Goal: Task Accomplishment & Management: Use online tool/utility

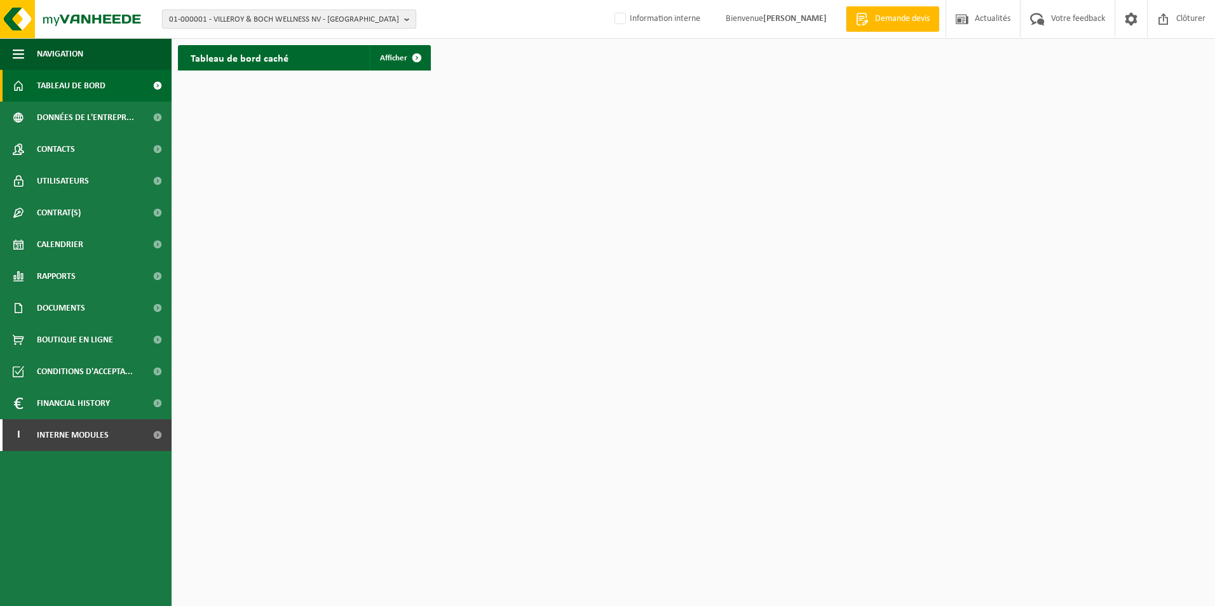
click at [322, 17] on span "01-000001 - VILLEROY & BOCH WELLNESS NV - ROESELARE" at bounding box center [284, 19] width 230 height 19
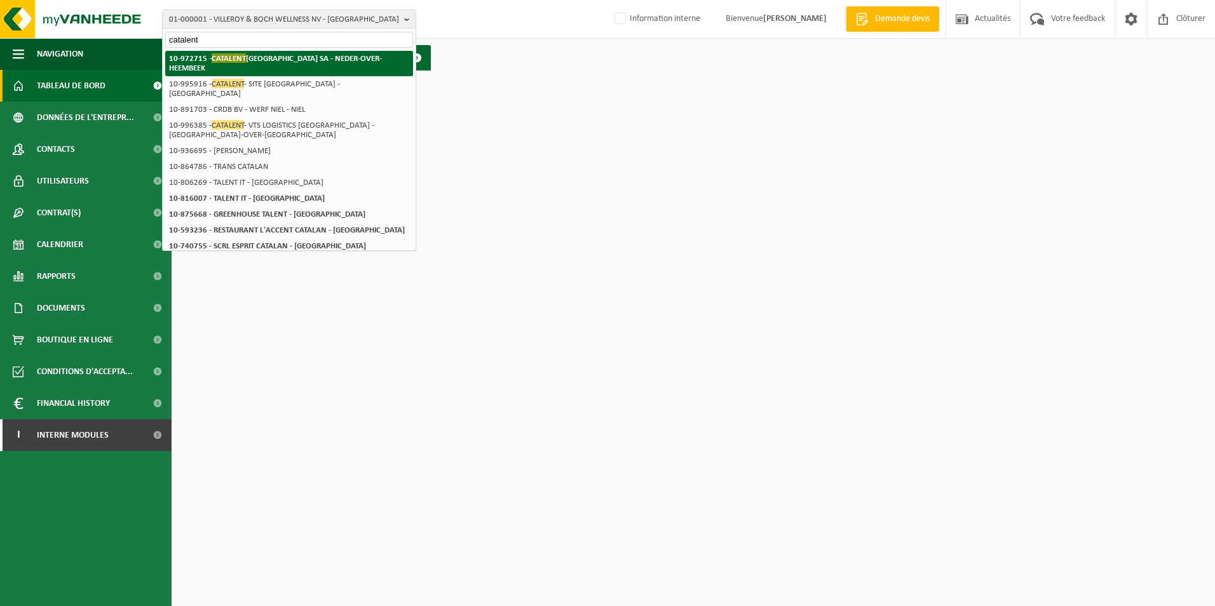
type input "catalent"
click at [317, 57] on strong "10-972715 - CATALENT BELGIUM SA - NEDER-OVER-HEEMBEEK" at bounding box center [275, 62] width 213 height 19
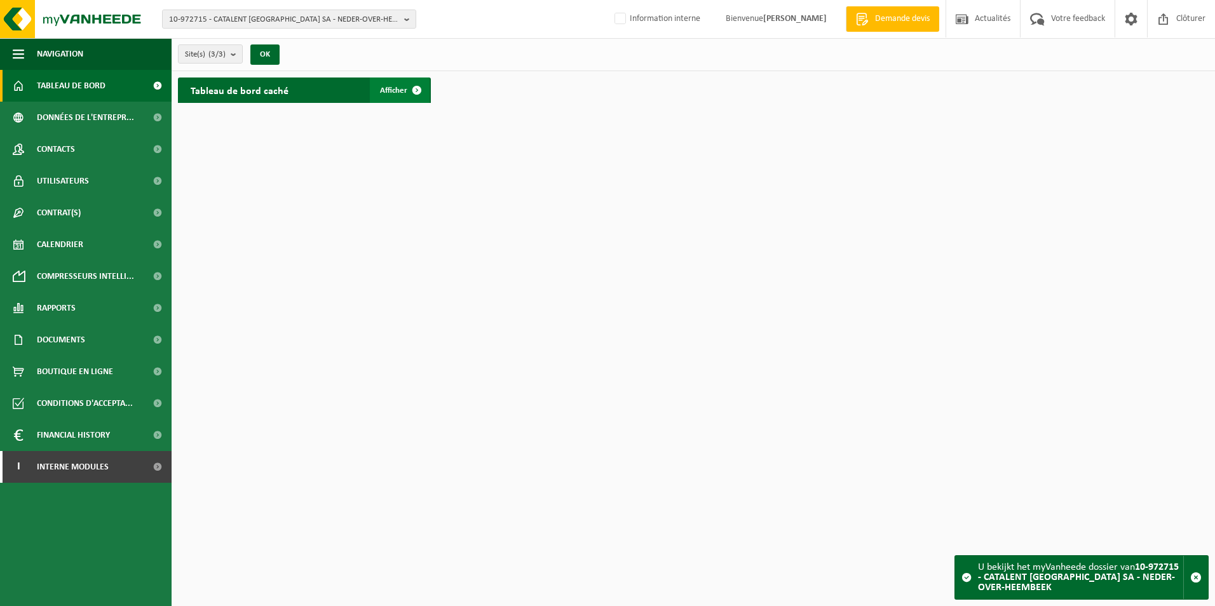
click at [409, 91] on span at bounding box center [416, 89] width 25 height 25
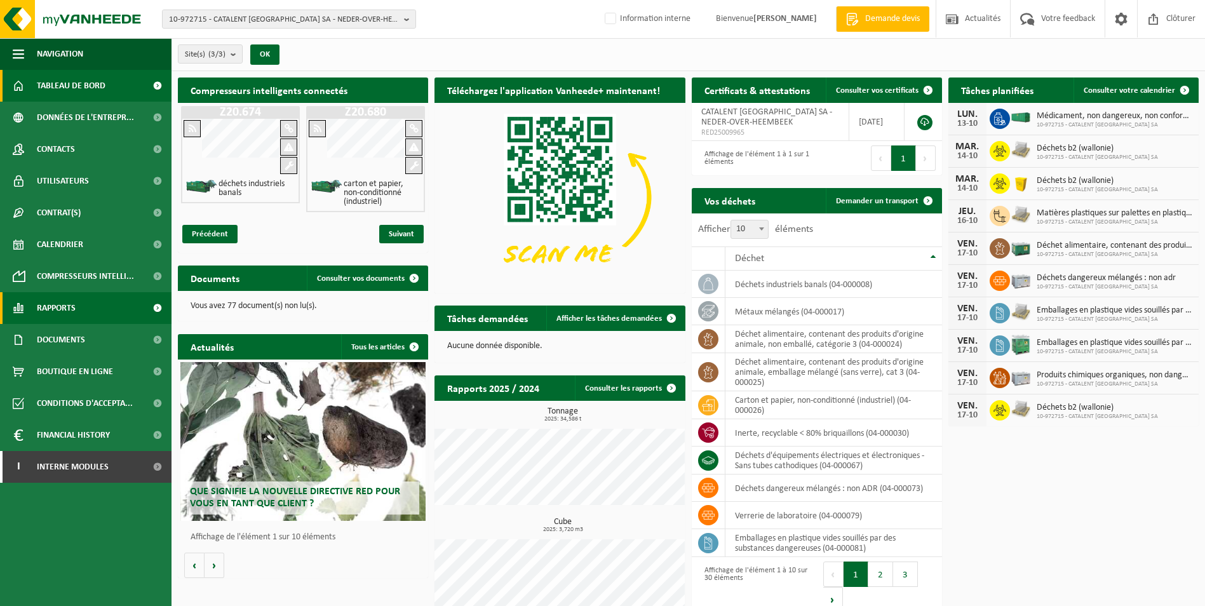
click at [56, 310] on span "Rapports" at bounding box center [56, 308] width 39 height 32
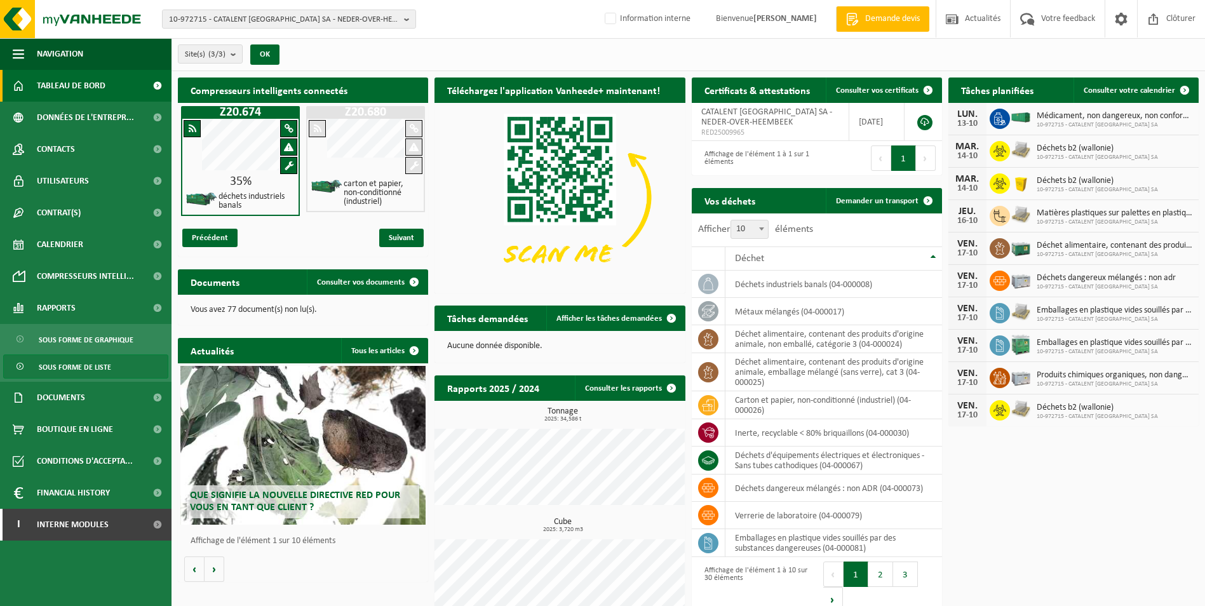
click at [66, 365] on span "Sous forme de liste" at bounding box center [75, 367] width 72 height 24
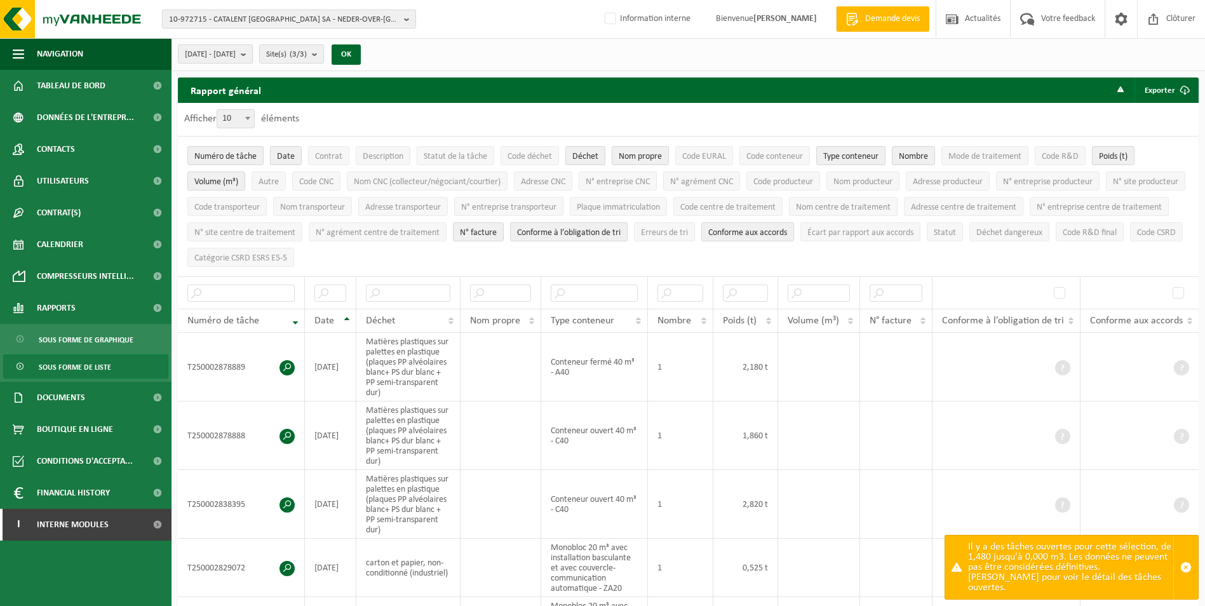
click at [236, 57] on span "2025-05-01 - 2025-10-13" at bounding box center [210, 54] width 51 height 19
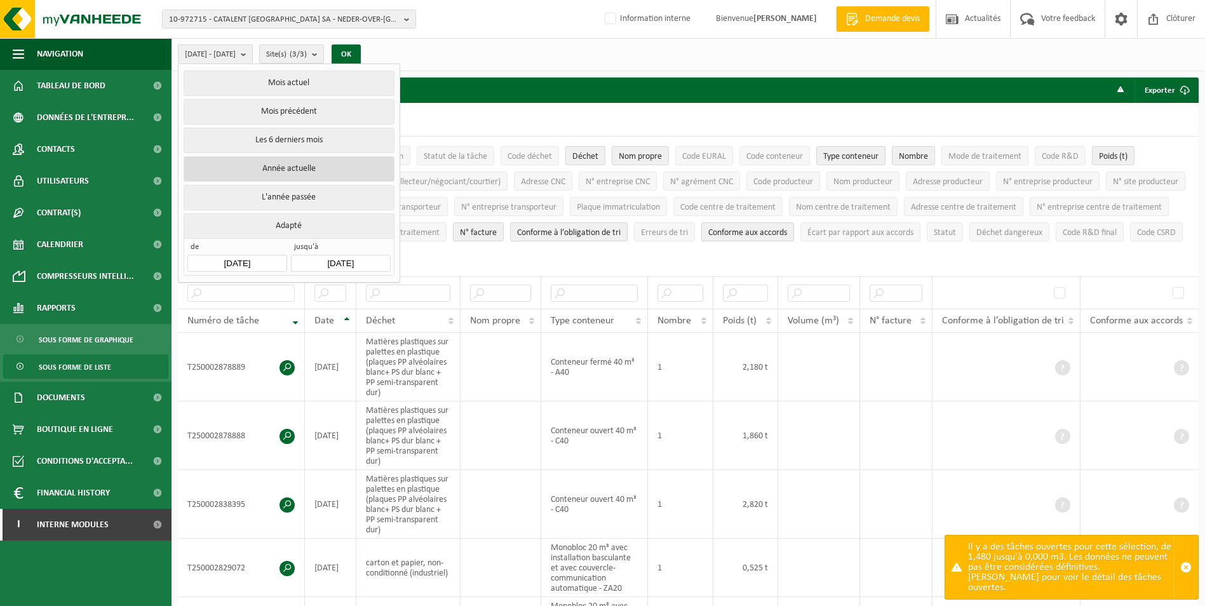
click at [255, 171] on button "Année actuelle" at bounding box center [289, 168] width 210 height 25
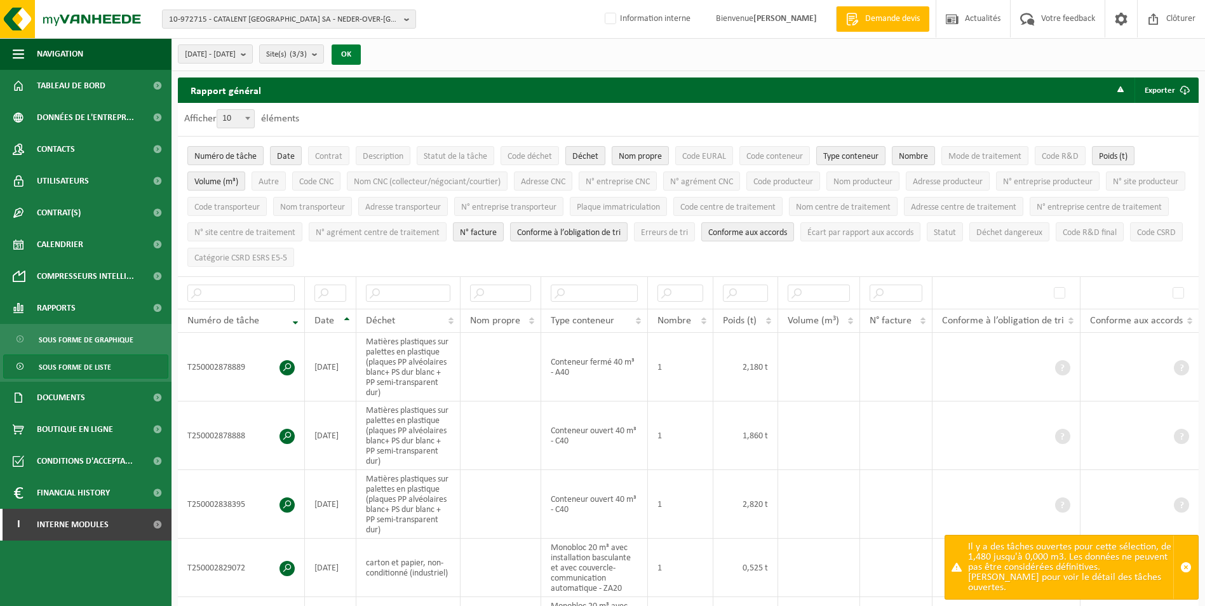
click at [361, 57] on button "OK" at bounding box center [346, 54] width 29 height 20
click at [215, 172] on button "Volume (m³)" at bounding box center [216, 181] width 58 height 19
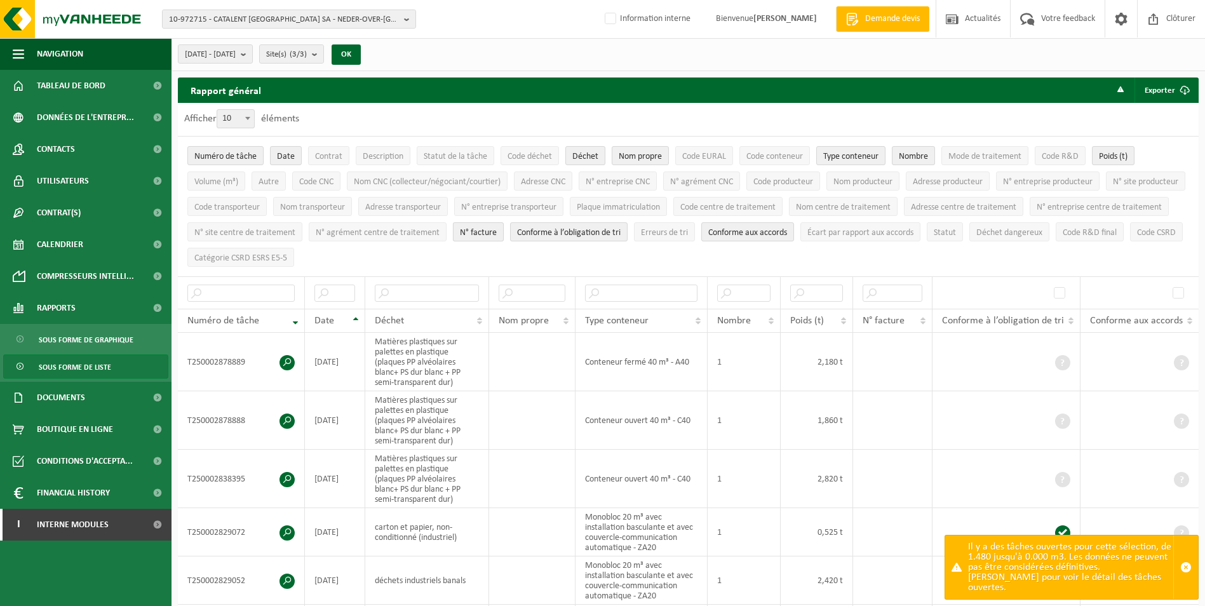
click at [497, 228] on span "N° facture" at bounding box center [478, 233] width 37 height 10
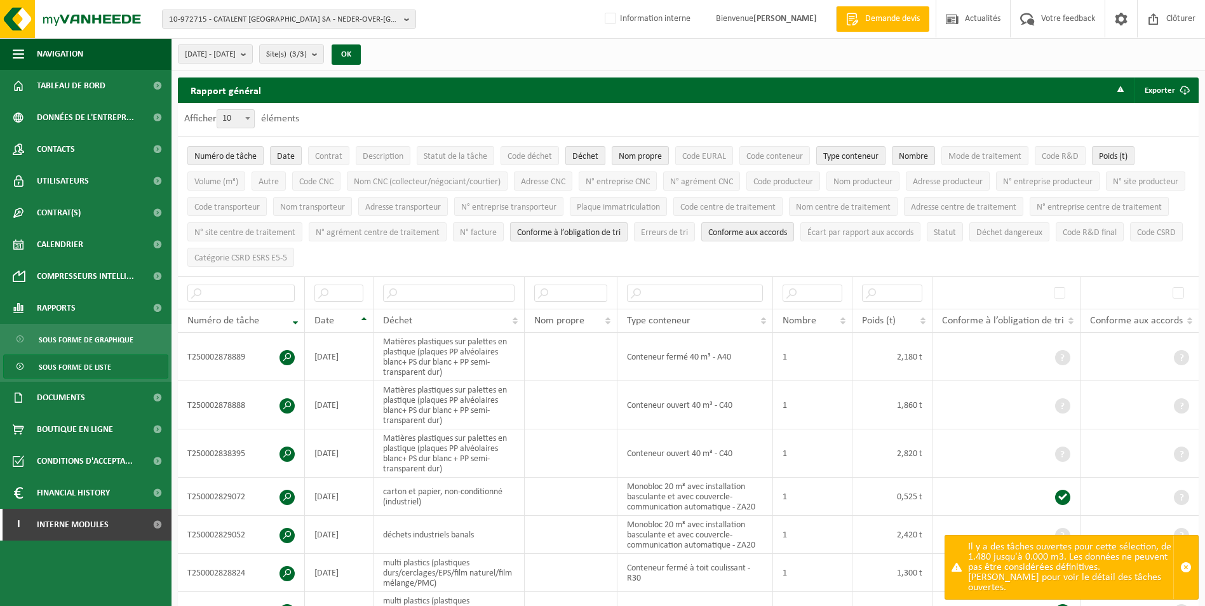
click at [621, 230] on span "Conforme à l’obligation de tri" at bounding box center [569, 233] width 104 height 10
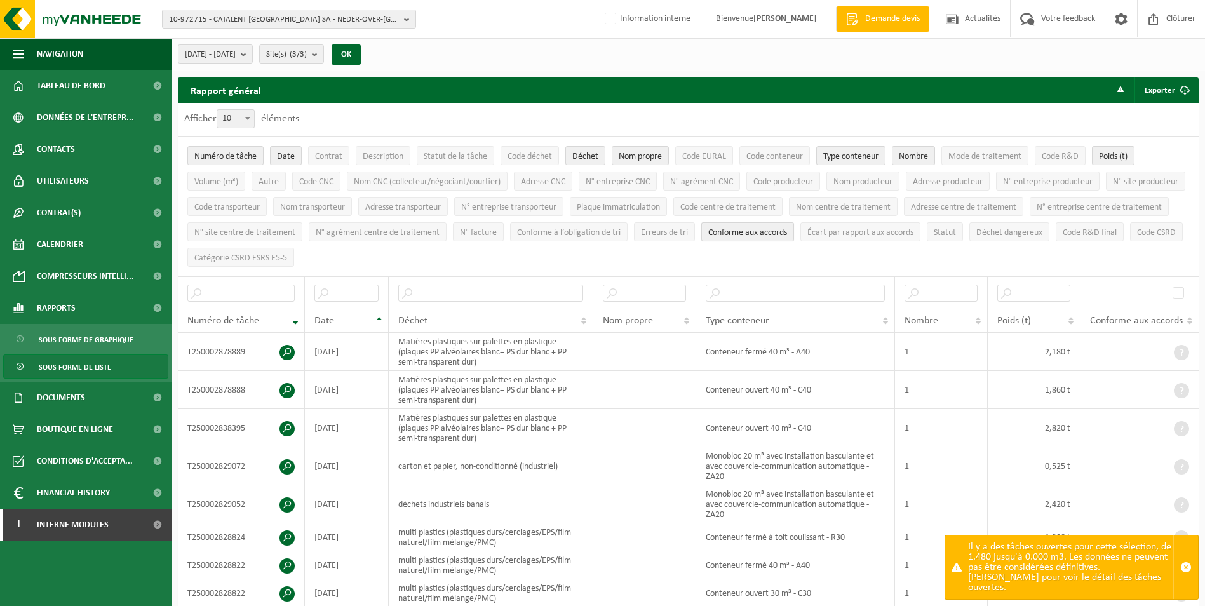
click at [787, 231] on span "Conforme aux accords" at bounding box center [747, 233] width 79 height 10
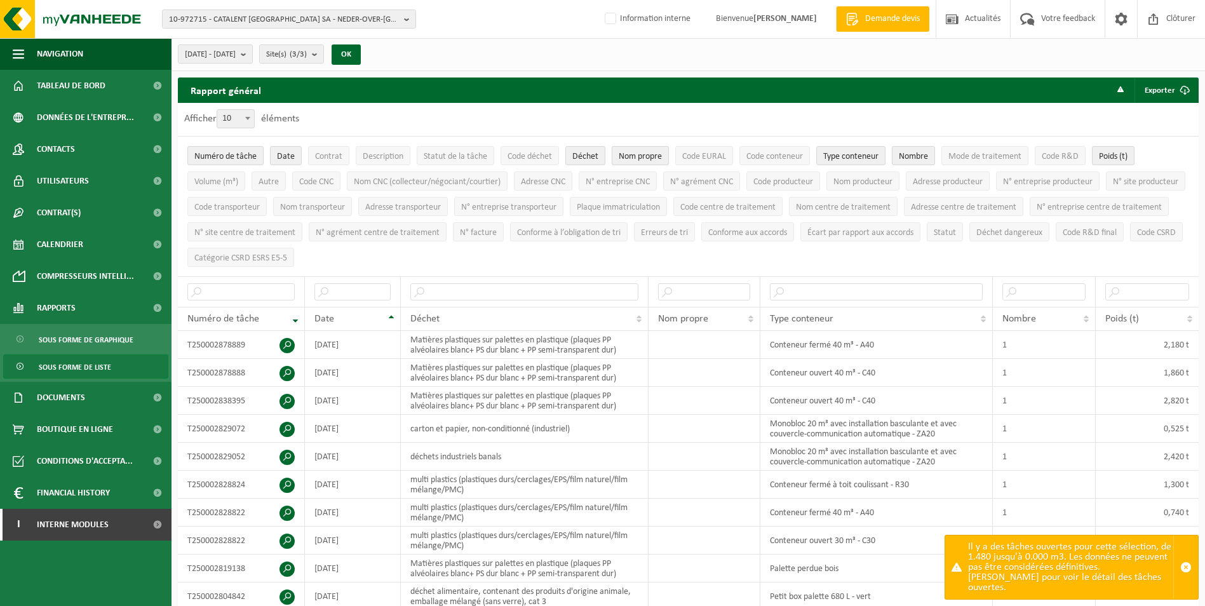
click at [642, 162] on button "Nom propre" at bounding box center [640, 155] width 57 height 19
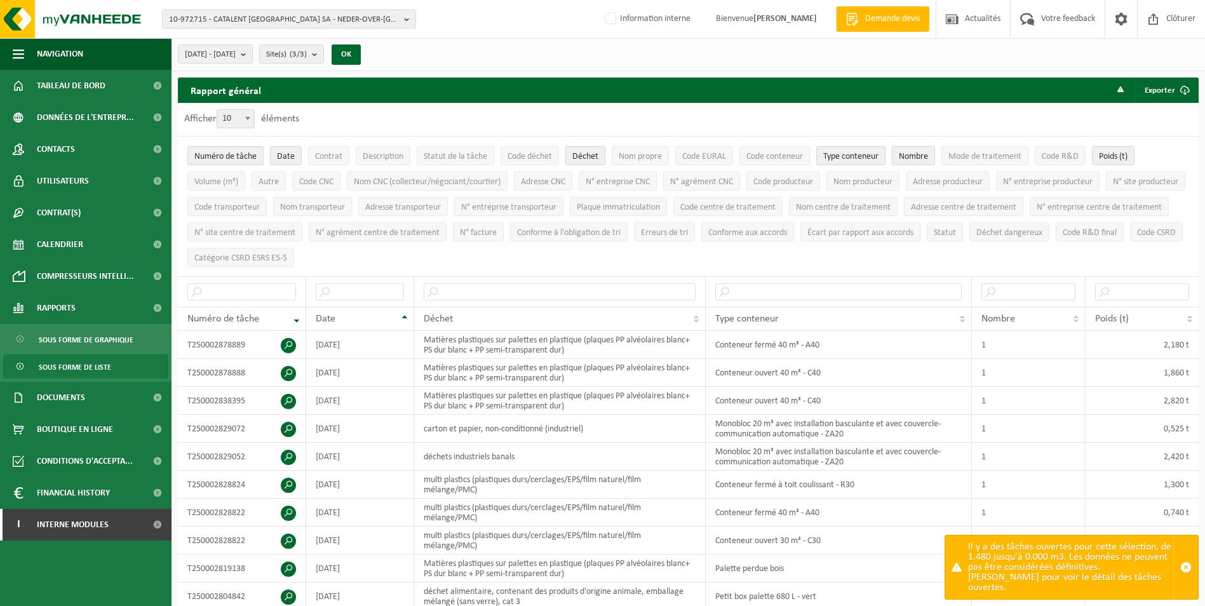
click at [928, 154] on span "Nombre" at bounding box center [913, 157] width 29 height 10
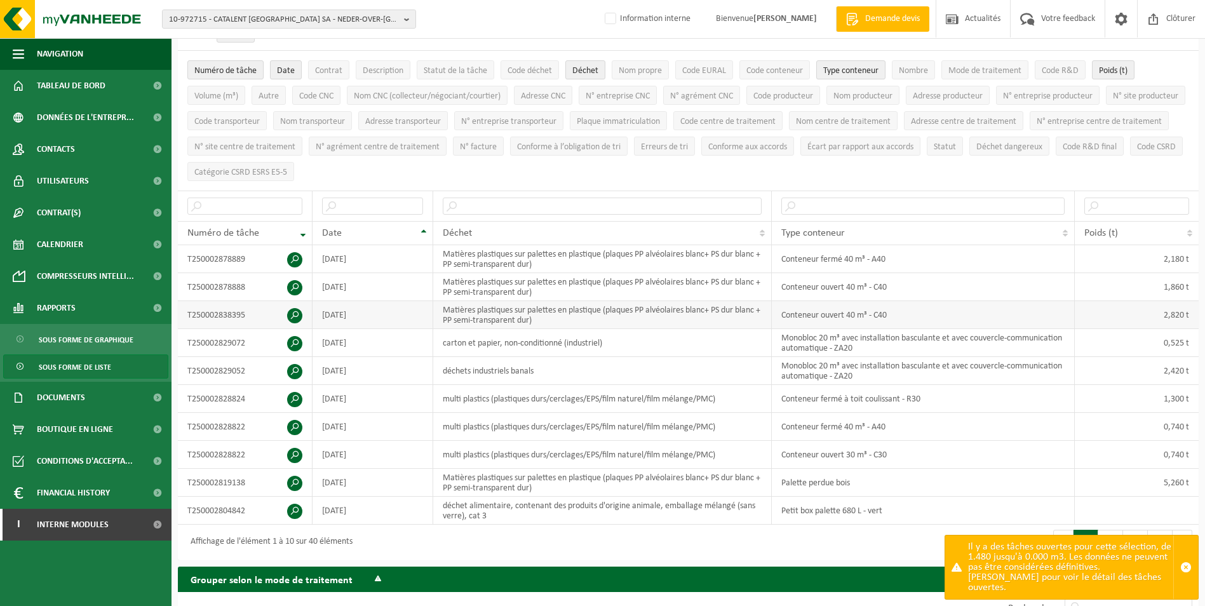
scroll to position [64, 0]
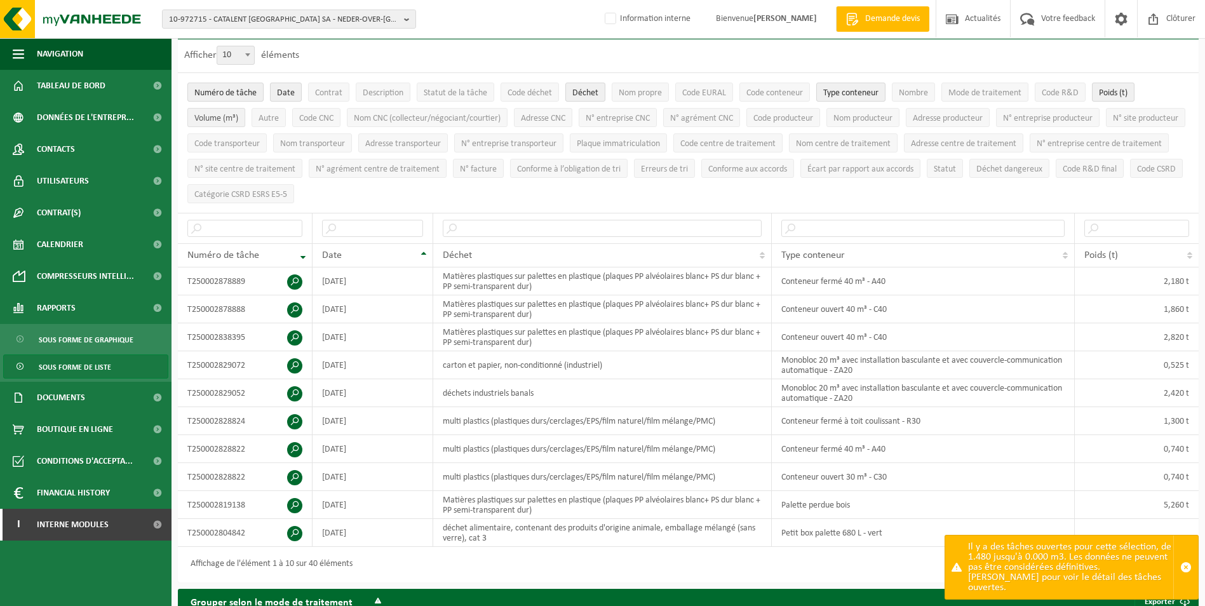
click at [234, 122] on span "Volume (m³)" at bounding box center [216, 119] width 44 height 10
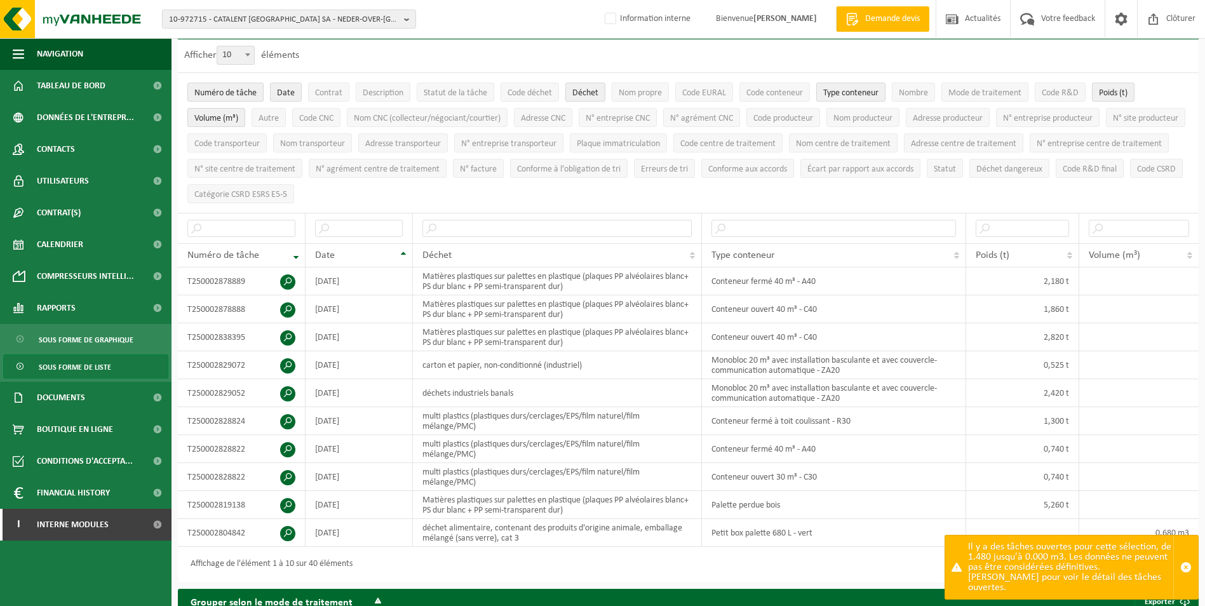
scroll to position [0, 0]
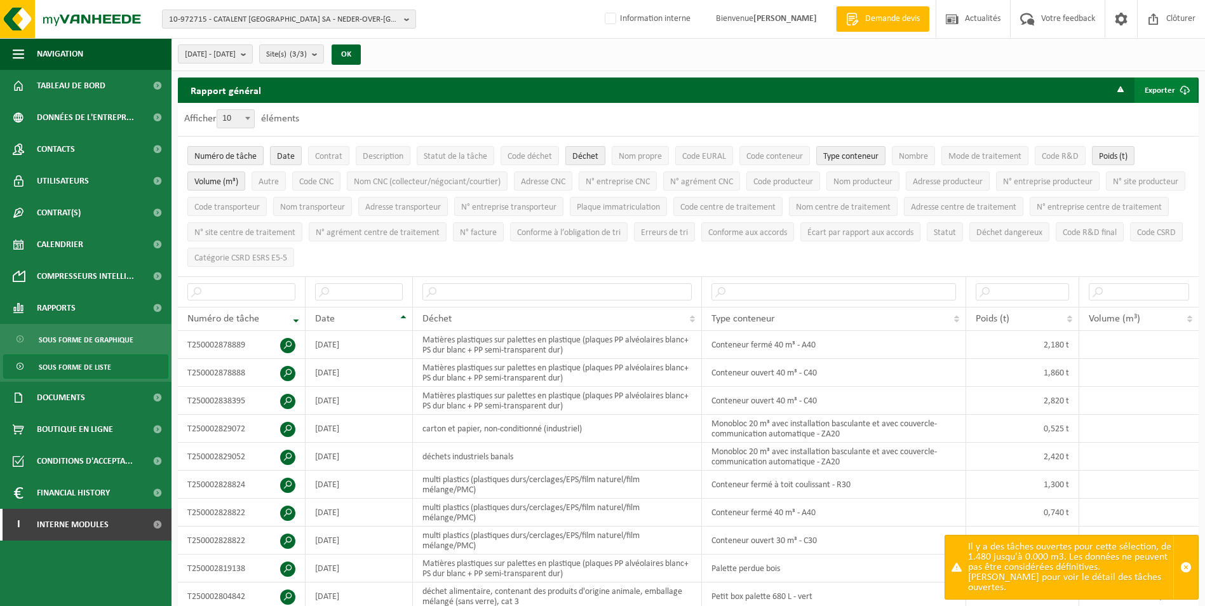
click at [1155, 88] on button "Exporter" at bounding box center [1165, 89] width 63 height 25
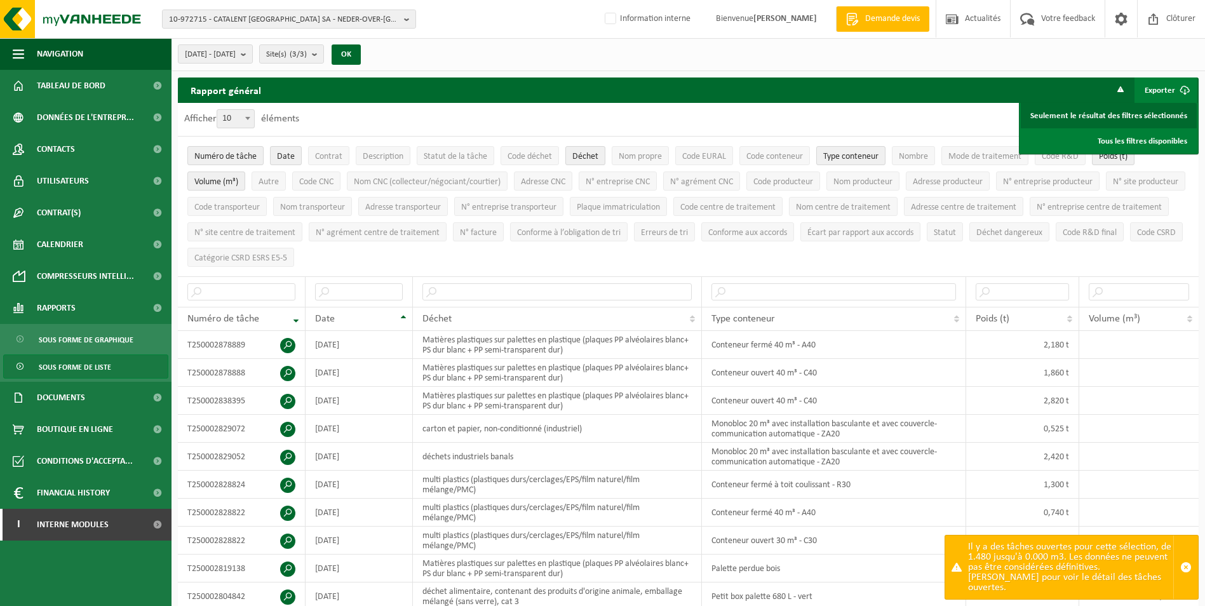
click at [1139, 114] on link "Seulement le résultat des filtres sélectionnés" at bounding box center [1109, 115] width 176 height 25
click at [483, 56] on div "2025-01-01 - 2025-10-13 Mois actuel Mois précédent Les 6 derniers mois Année ac…" at bounding box center [688, 54] width 1033 height 33
click at [72, 72] on span "Tableau de bord" at bounding box center [71, 86] width 69 height 32
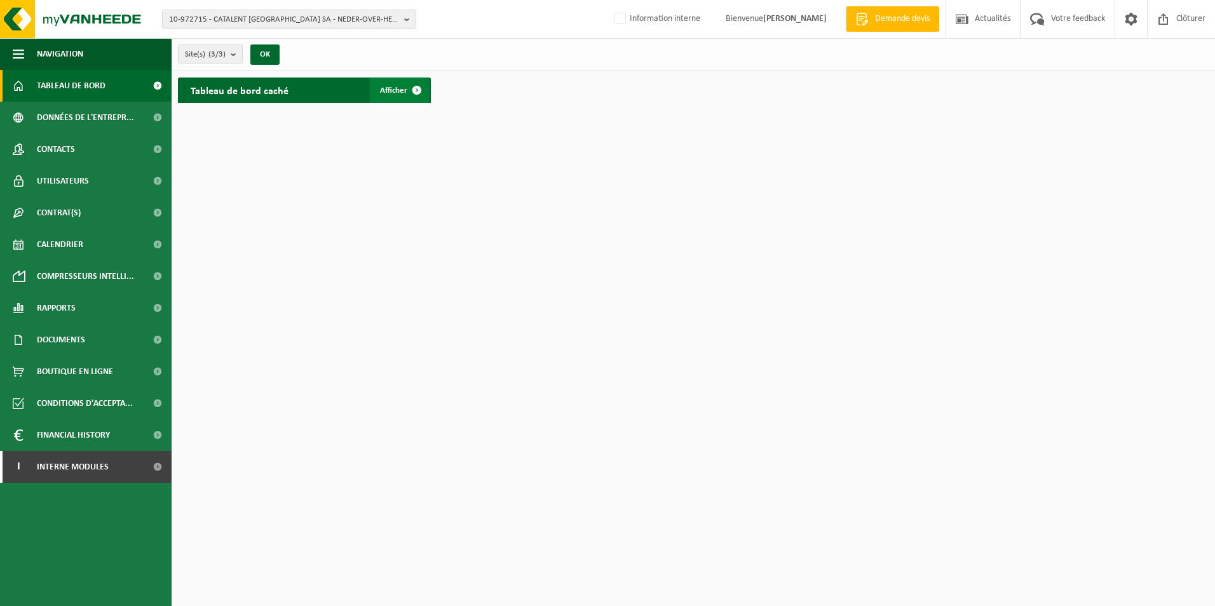
click at [389, 92] on span "Afficher" at bounding box center [393, 90] width 27 height 8
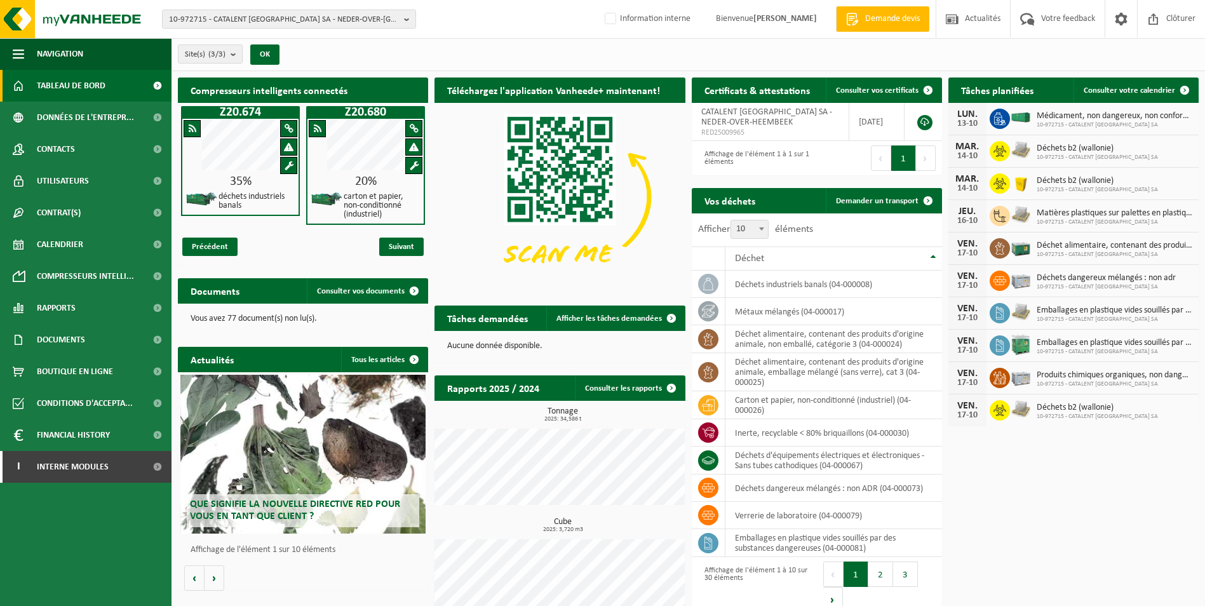
click at [1068, 464] on div "Compresseurs intelligents connectés Z20.674 35% déchets industriels banals Z20.…" at bounding box center [688, 349] width 1027 height 557
